Goal: Check status: Check status

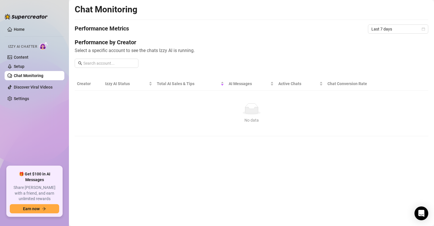
click at [378, 34] on div "Chat Monitoring Performance Metrics Last 7 days Performance by Creator Select a…" at bounding box center [251, 70] width 353 height 132
click at [379, 32] on span "Last 7 days" at bounding box center [397, 29] width 53 height 9
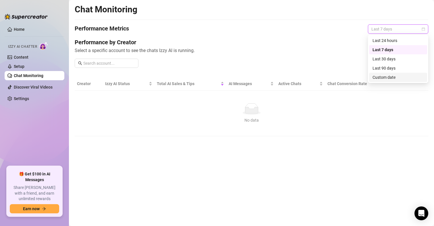
click at [380, 78] on div "Custom date" at bounding box center [397, 77] width 51 height 6
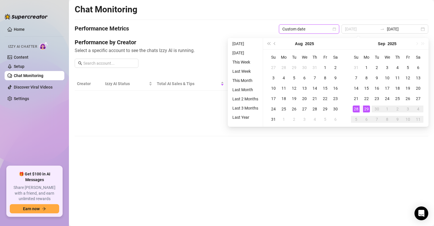
type input "[DATE]"
click at [369, 110] on div "29" at bounding box center [366, 108] width 7 height 7
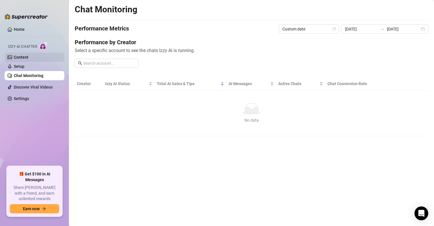
click at [23, 59] on link "Content" at bounding box center [21, 57] width 15 height 5
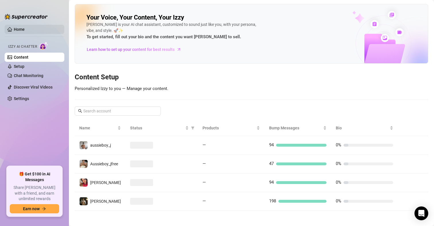
click at [18, 32] on link "Home" at bounding box center [19, 29] width 11 height 5
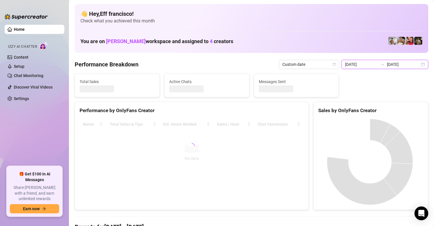
click at [356, 66] on input "[DATE]" at bounding box center [361, 64] width 33 height 6
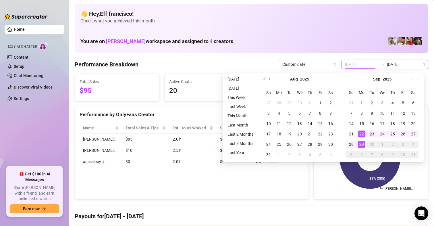
type input "[DATE]"
click at [362, 143] on div "29" at bounding box center [361, 144] width 7 height 7
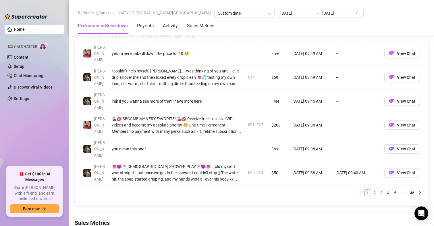
scroll to position [775, 0]
